Goal: Use online tool/utility: Utilize a website feature to perform a specific function

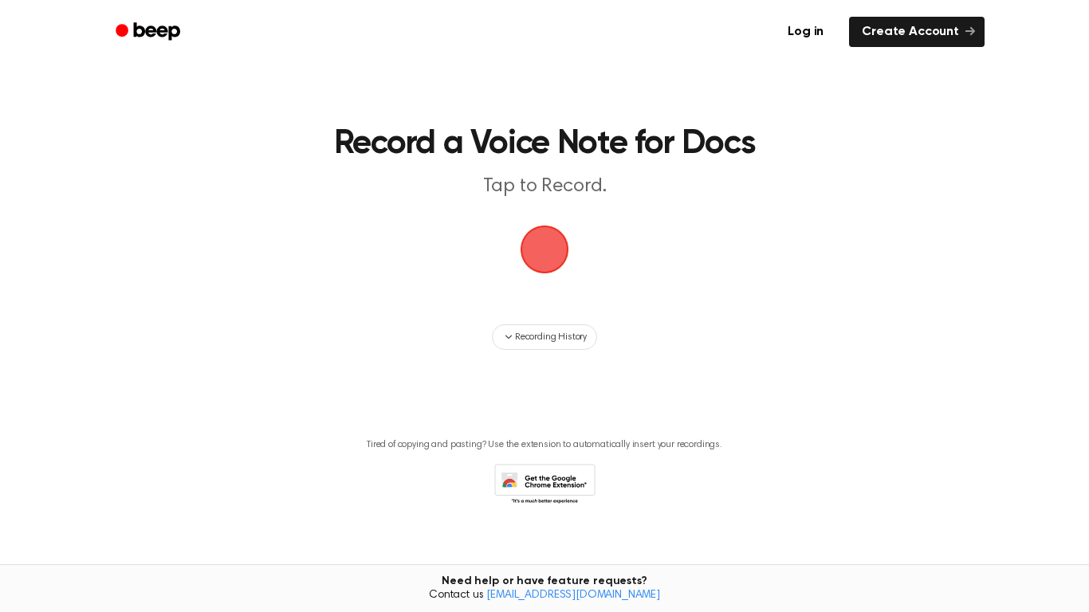
click at [556, 240] on span "button" at bounding box center [544, 249] width 54 height 54
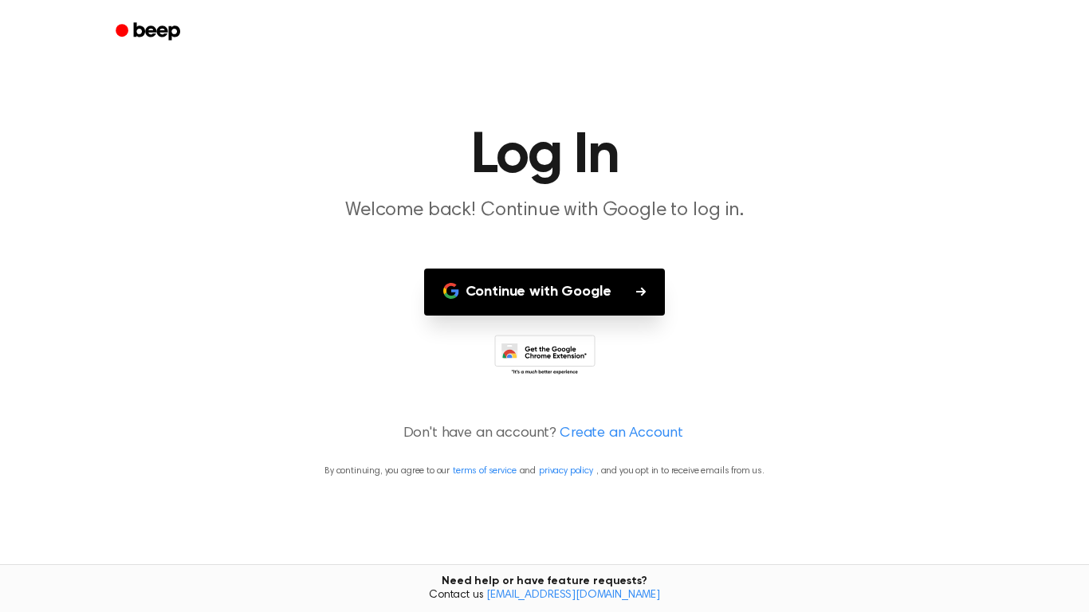
click at [620, 287] on button "Continue with Google" at bounding box center [545, 292] width 242 height 47
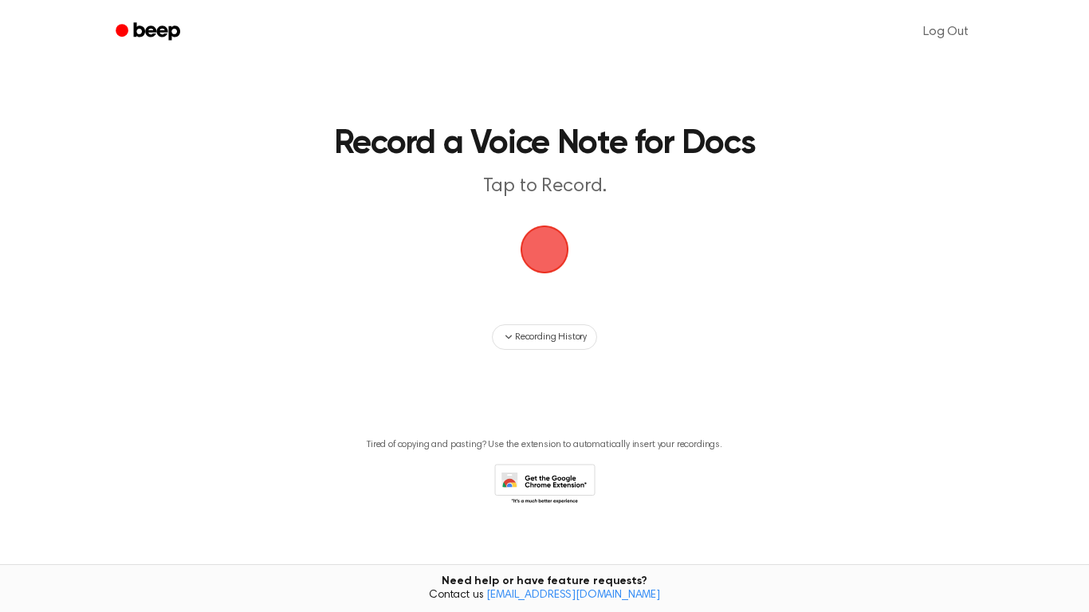
click at [544, 263] on span "button" at bounding box center [544, 249] width 57 height 57
click at [544, 263] on span "button" at bounding box center [545, 250] width 52 height 52
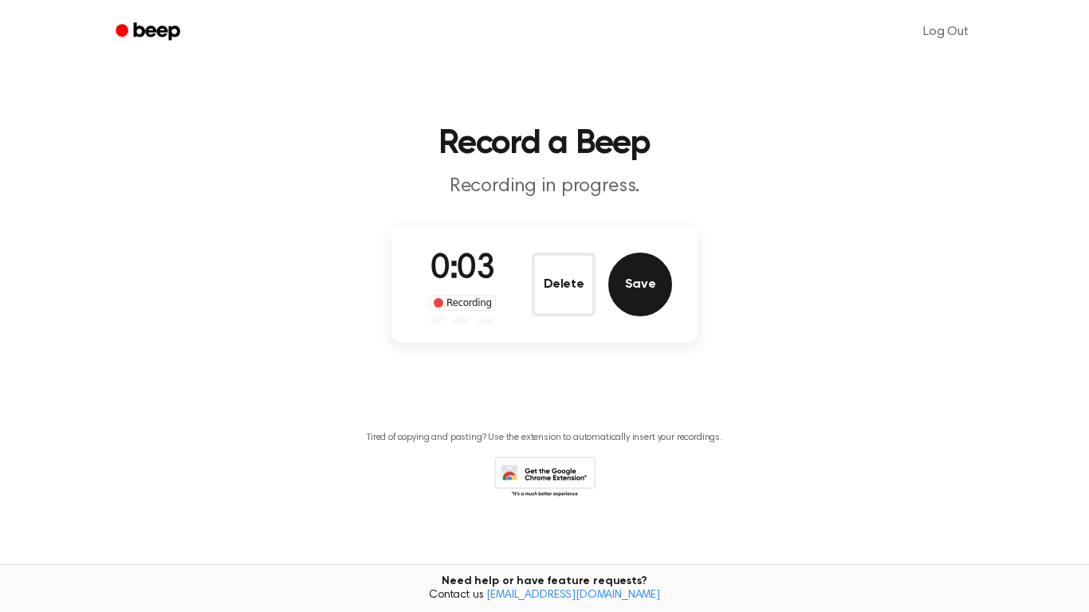
click at [649, 296] on button "Save" at bounding box center [640, 285] width 64 height 64
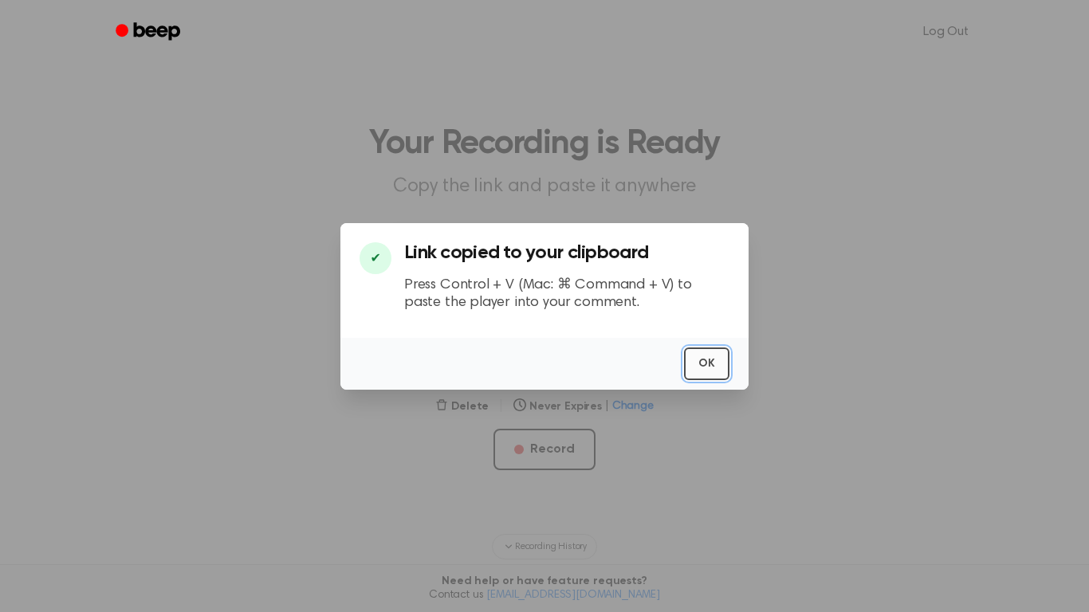
click at [723, 365] on button "OK" at bounding box center [706, 364] width 45 height 33
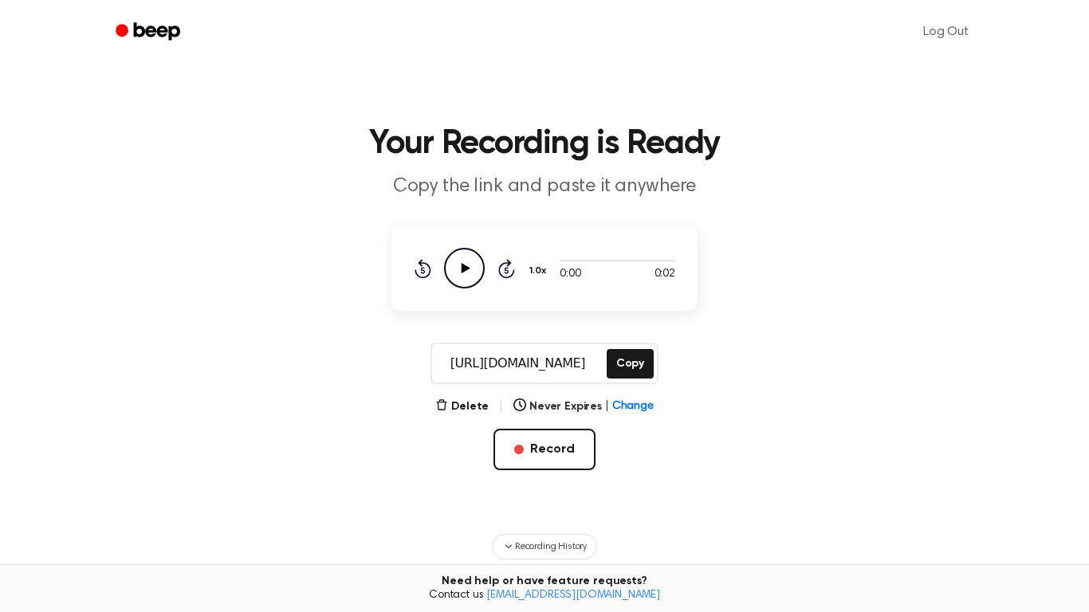
click at [462, 269] on icon at bounding box center [465, 268] width 9 height 10
click at [475, 276] on icon "Play Audio" at bounding box center [464, 268] width 41 height 41
